Goal: Task Accomplishment & Management: Complete application form

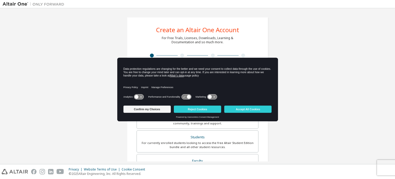
click at [208, 107] on button "Reject Cookies" at bounding box center [197, 109] width 47 height 7
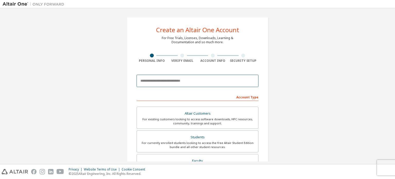
click at [182, 80] on input "email" at bounding box center [198, 81] width 122 height 12
click at [242, 82] on input "email" at bounding box center [198, 81] width 122 height 12
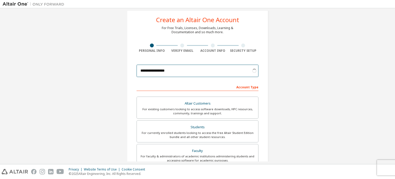
scroll to position [10, 0]
type input "**********"
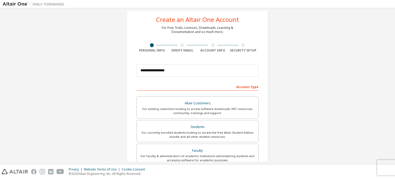
click at [198, 125] on div "Students" at bounding box center [197, 126] width 115 height 7
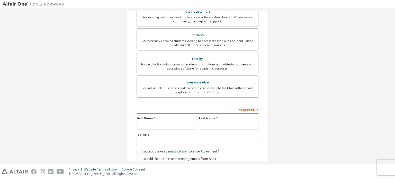
scroll to position [121, 0]
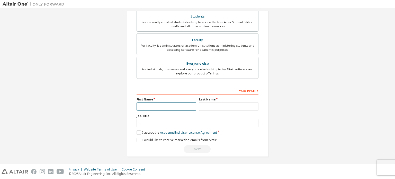
click at [172, 106] on input "text" at bounding box center [166, 106] width 59 height 8
type input "*****"
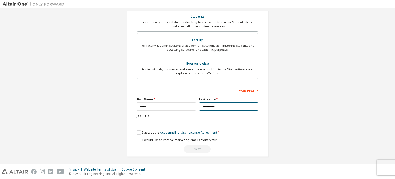
type input "**********"
click at [142, 132] on label "I accept the Academic End-User License Agreement" at bounding box center [177, 132] width 81 height 4
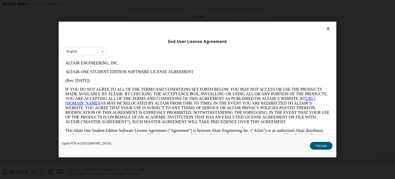
scroll to position [0, 0]
click at [325, 148] on button "I Accept" at bounding box center [321, 146] width 23 height 8
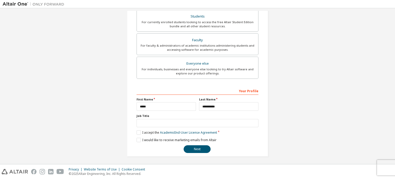
click at [200, 147] on button "Next" at bounding box center [197, 149] width 27 height 8
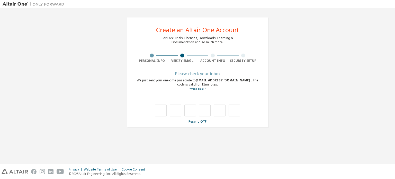
type input "*"
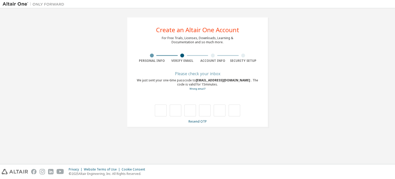
type input "*"
